Goal: Task Accomplishment & Management: Complete application form

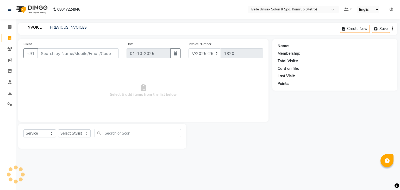
select select "7291"
select select "service"
click at [86, 135] on select "Select Stylist" at bounding box center [74, 133] width 33 height 8
click at [58, 130] on select "Select Stylist" at bounding box center [74, 133] width 33 height 8
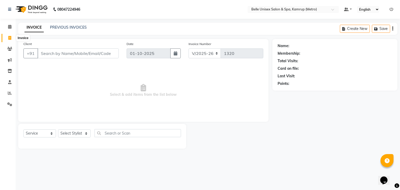
click at [10, 39] on icon at bounding box center [9, 38] width 3 height 4
select select "service"
select select "7291"
type input "1320"
click at [86, 133] on select "Select Stylist" at bounding box center [74, 133] width 33 height 8
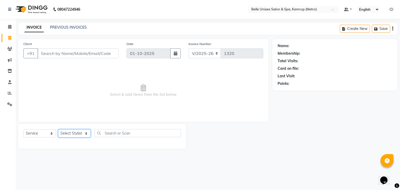
select select "82302"
click at [58, 130] on select "Select Stylist ABBE Admin id [PERSON_NAME] ASEM COUNTER SALE [PERSON_NAME] [PER…" at bounding box center [74, 133] width 33 height 8
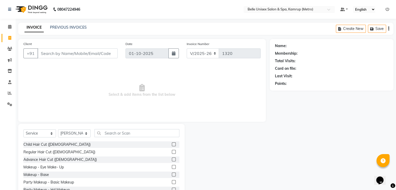
click at [172, 150] on label at bounding box center [174, 152] width 4 height 4
click at [172, 151] on input "checkbox" at bounding box center [173, 152] width 3 height 3
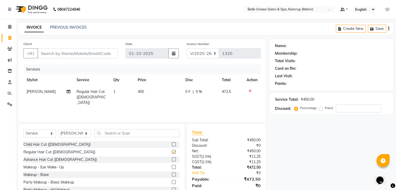
checkbox input "false"
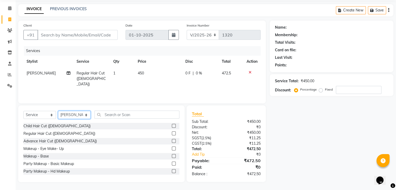
click at [86, 116] on select "Select Stylist ABBE Admin id [PERSON_NAME] ASEM COUNTER SALE [PERSON_NAME] [PER…" at bounding box center [74, 115] width 33 height 8
select select "67293"
click at [58, 111] on select "Select Stylist ABBE Admin id [PERSON_NAME] ASEM COUNTER SALE [PERSON_NAME] [PER…" at bounding box center [74, 115] width 33 height 8
click at [122, 113] on input "text" at bounding box center [137, 115] width 85 height 8
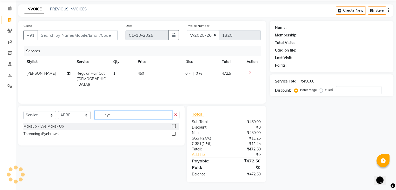
scroll to position [18, 0]
type input "eyeb"
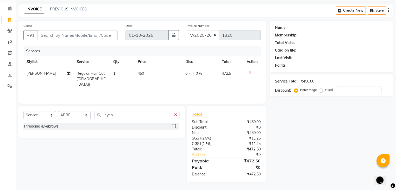
click at [174, 125] on label at bounding box center [174, 126] width 4 height 4
click at [174, 125] on input "checkbox" at bounding box center [173, 126] width 3 height 3
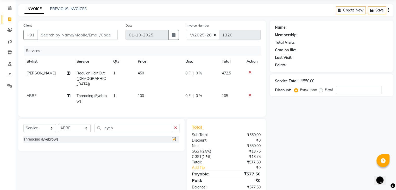
checkbox input "false"
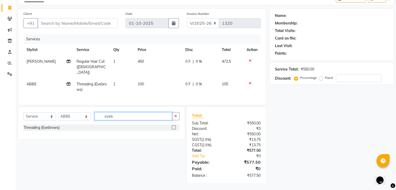
click at [120, 114] on input "eyeb" at bounding box center [134, 116] width 78 height 8
type input "e"
type input "upp"
click at [173, 126] on label at bounding box center [174, 128] width 4 height 4
click at [173, 126] on input "checkbox" at bounding box center [173, 127] width 3 height 3
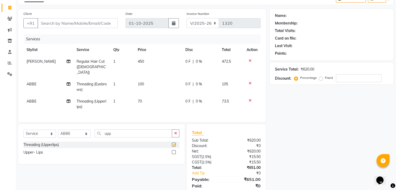
checkbox input "false"
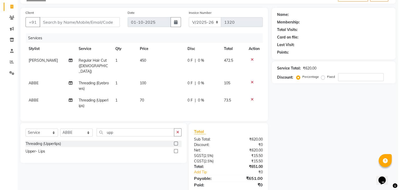
scroll to position [0, 0]
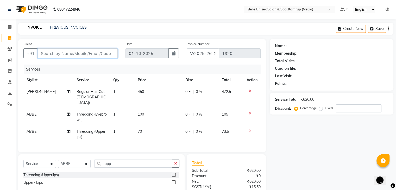
click at [58, 54] on input "Client" at bounding box center [78, 53] width 80 height 10
type input "9"
type input "0"
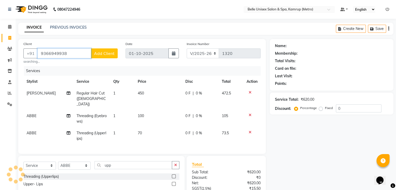
type input "9366949938"
click at [106, 51] on span "Add Client" at bounding box center [104, 53] width 21 height 5
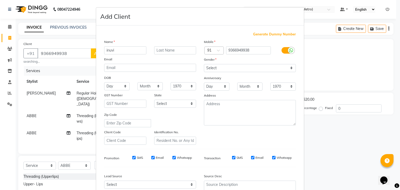
type input "inuvi"
drag, startPoint x: 241, startPoint y: 64, endPoint x: 243, endPoint y: 71, distance: 6.8
click at [242, 64] on select "Select [DEMOGRAPHIC_DATA] [DEMOGRAPHIC_DATA] Other Prefer Not To Say" at bounding box center [250, 68] width 92 height 8
select select "[DEMOGRAPHIC_DATA]"
click at [204, 64] on select "Select [DEMOGRAPHIC_DATA] [DEMOGRAPHIC_DATA] Other Prefer Not To Say" at bounding box center [250, 68] width 92 height 8
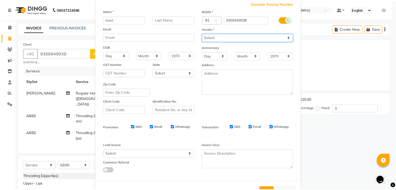
scroll to position [53, 0]
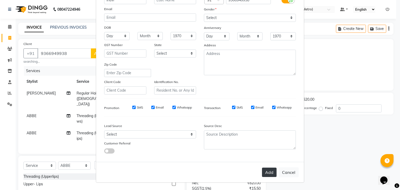
click at [270, 174] on button "Add" at bounding box center [269, 172] width 15 height 9
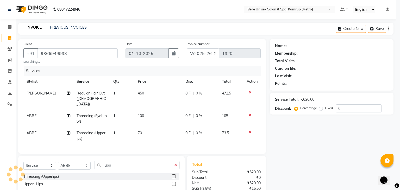
type input "93******38"
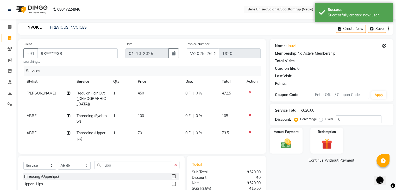
scroll to position [49, 0]
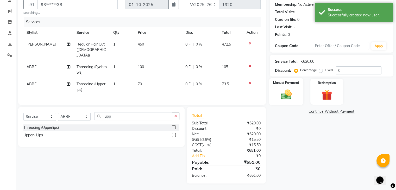
click at [285, 92] on img at bounding box center [285, 95] width 17 height 13
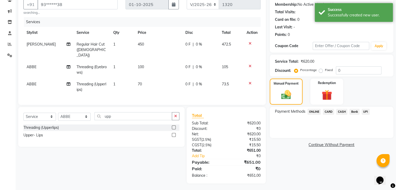
click at [314, 111] on span "ONLINE" at bounding box center [315, 112] width 14 height 6
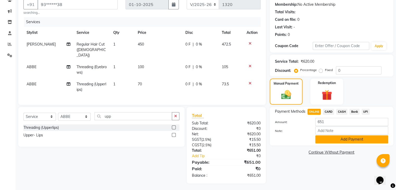
click at [345, 139] on button "Add Payment" at bounding box center [352, 139] width 73 height 8
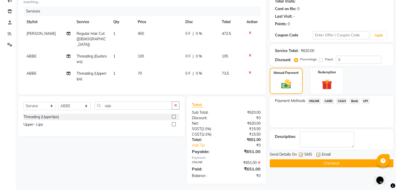
scroll to position [60, 0]
click at [330, 164] on button "Checkout" at bounding box center [332, 163] width 124 height 8
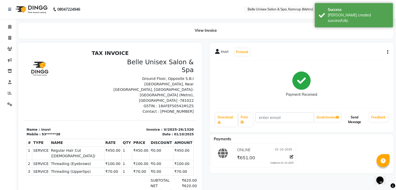
click at [353, 121] on button "Send Message" at bounding box center [354, 120] width 25 height 14
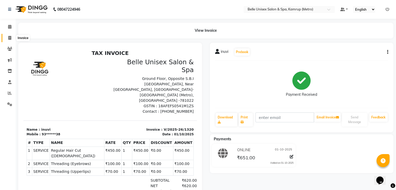
click at [8, 35] on span at bounding box center [9, 38] width 9 height 6
select select "service"
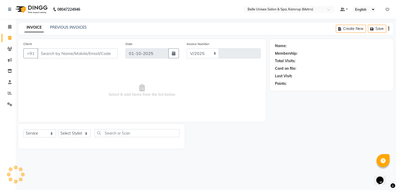
select select "7291"
type input "1321"
click at [62, 55] on input "Client" at bounding box center [78, 53] width 81 height 10
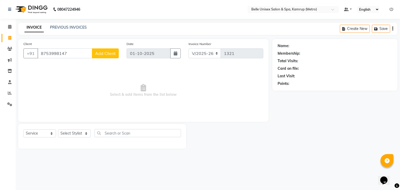
type input "8753998147"
click at [102, 51] on span "Add Client" at bounding box center [105, 53] width 21 height 5
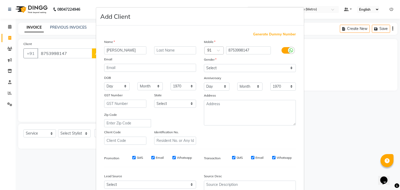
type input "[PERSON_NAME]"
click at [225, 65] on select "Select [DEMOGRAPHIC_DATA] [DEMOGRAPHIC_DATA] Other Prefer Not To Say" at bounding box center [250, 68] width 92 height 8
select select "[DEMOGRAPHIC_DATA]"
click at [204, 64] on select "Select [DEMOGRAPHIC_DATA] [DEMOGRAPHIC_DATA] Other Prefer Not To Say" at bounding box center [250, 68] width 92 height 8
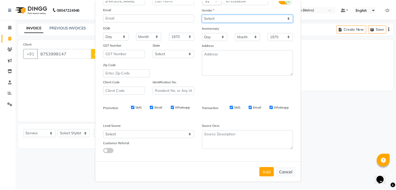
scroll to position [53, 0]
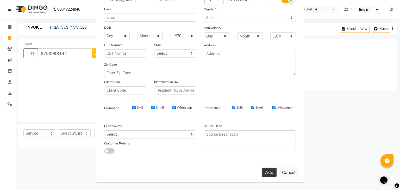
click at [268, 175] on button "Add" at bounding box center [269, 172] width 15 height 9
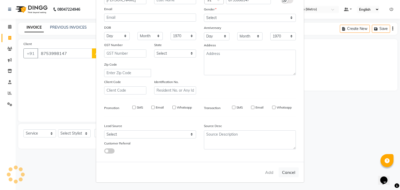
type input "87******47"
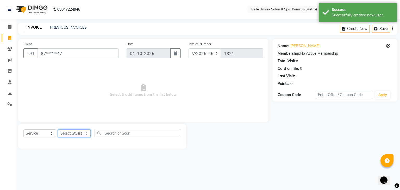
click at [85, 135] on select "Select Stylist ABBE Admin id [PERSON_NAME] ASEM COUNTER SALE [PERSON_NAME] [PER…" at bounding box center [74, 133] width 33 height 8
select select "75238"
click at [58, 130] on select "Select Stylist ABBE Admin id [PERSON_NAME] ASEM COUNTER SALE [PERSON_NAME] [PER…" at bounding box center [74, 133] width 33 height 8
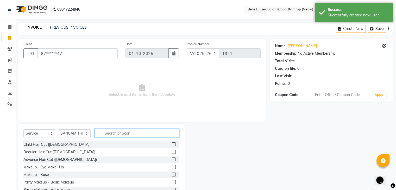
click at [118, 132] on input "text" at bounding box center [137, 133] width 85 height 8
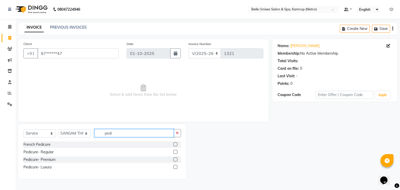
type input "pedi"
click at [176, 152] on label at bounding box center [176, 152] width 4 height 4
click at [176, 152] on input "checkbox" at bounding box center [175, 152] width 3 height 3
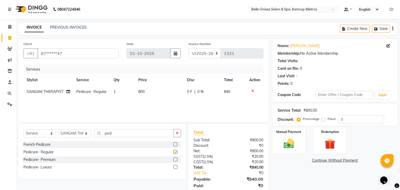
checkbox input "false"
click at [118, 129] on input "pedi" at bounding box center [134, 133] width 78 height 8
type input "p"
type input "mani"
click at [173, 152] on label at bounding box center [174, 152] width 4 height 4
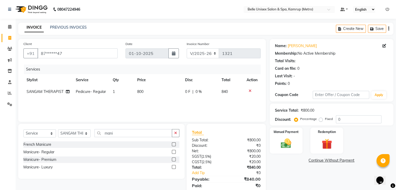
click at [173, 152] on input "checkbox" at bounding box center [173, 152] width 3 height 3
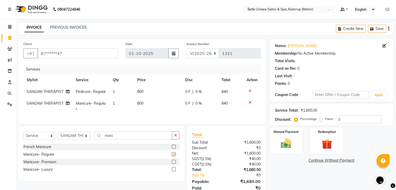
checkbox input "false"
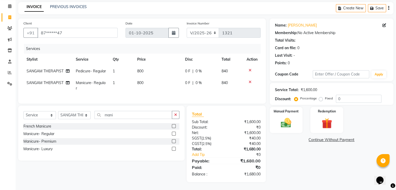
scroll to position [25, 0]
click at [284, 111] on div "Manual Payment" at bounding box center [286, 120] width 34 height 27
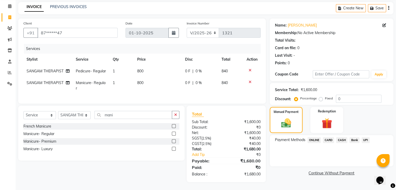
click at [316, 137] on span "ONLINE" at bounding box center [315, 140] width 14 height 6
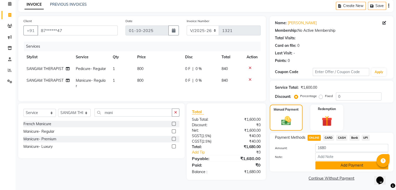
click at [347, 164] on button "Add Payment" at bounding box center [352, 166] width 73 height 8
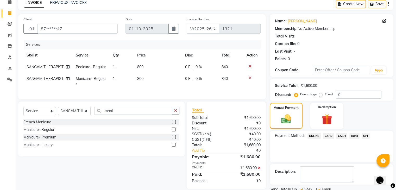
scroll to position [45, 0]
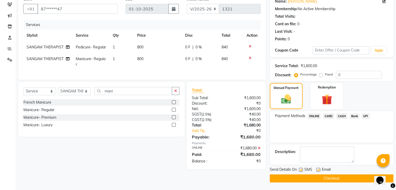
click at [314, 176] on button "Checkout" at bounding box center [332, 179] width 124 height 8
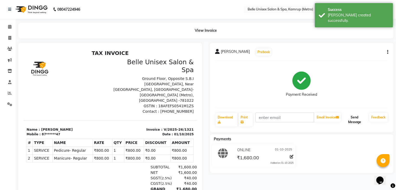
click at [357, 122] on button "Send Message" at bounding box center [354, 120] width 25 height 14
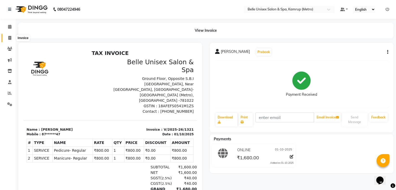
click at [11, 37] on icon at bounding box center [9, 38] width 3 height 4
select select "7291"
select select "service"
